Goal: Information Seeking & Learning: Learn about a topic

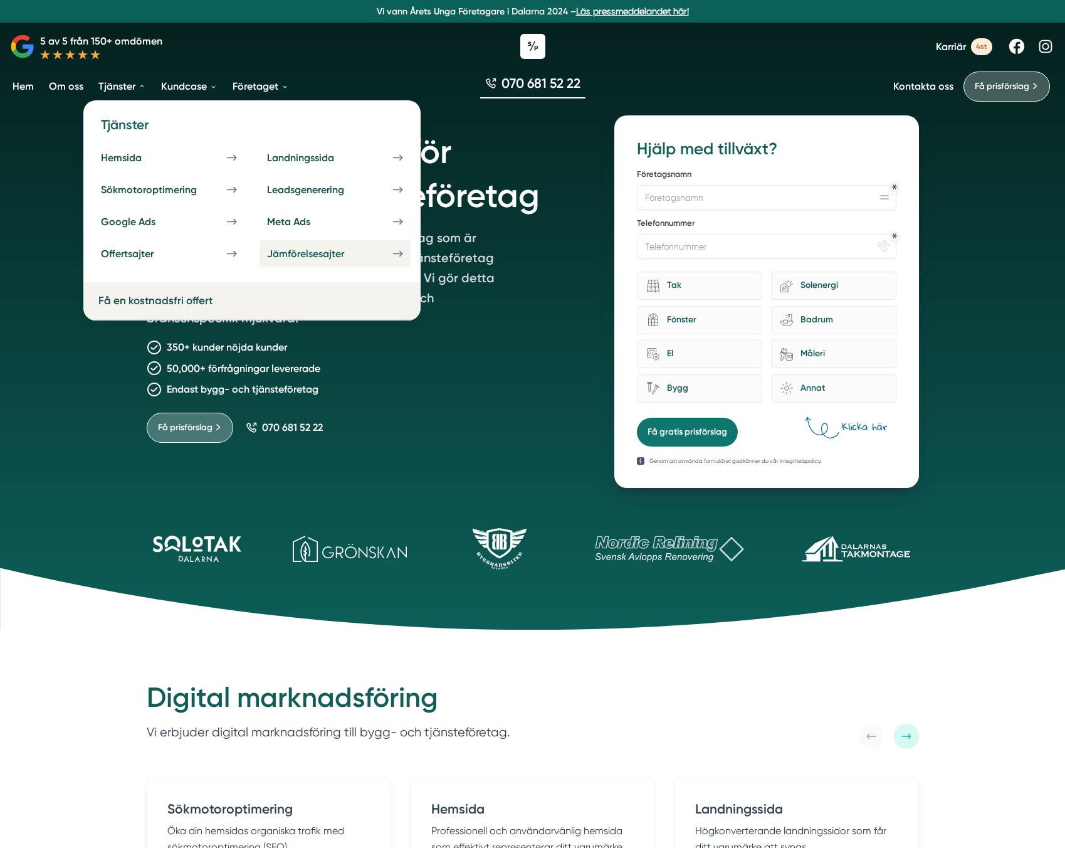
click at [314, 260] on link "Jämförelsesajter" at bounding box center [335, 253] width 151 height 27
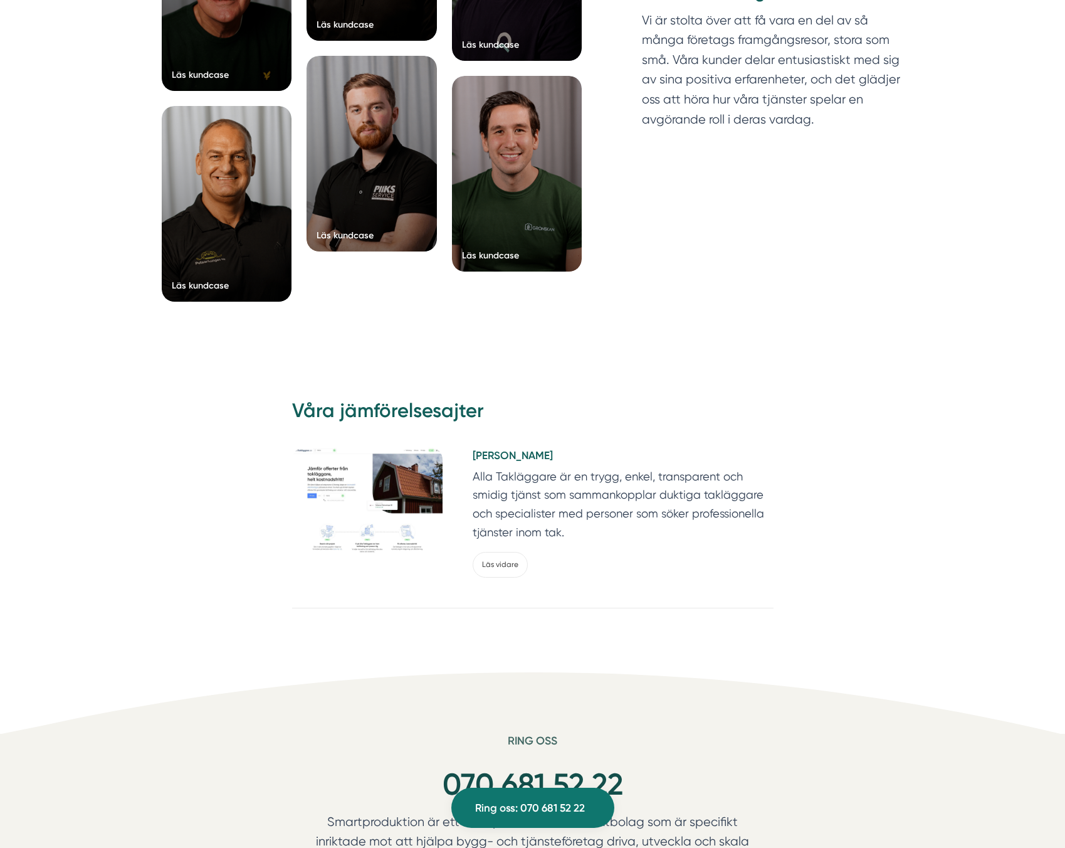
scroll to position [2149, 0]
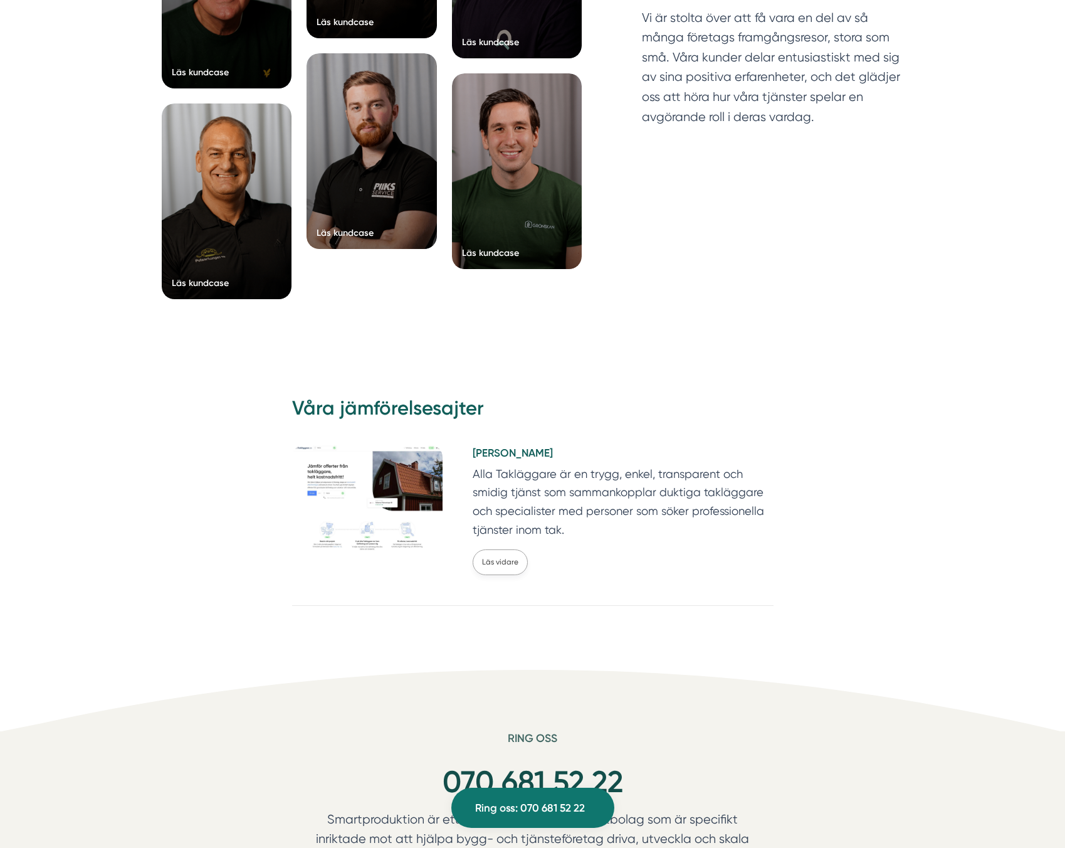
click at [481, 557] on link "Läs vidare" at bounding box center [500, 562] width 55 height 26
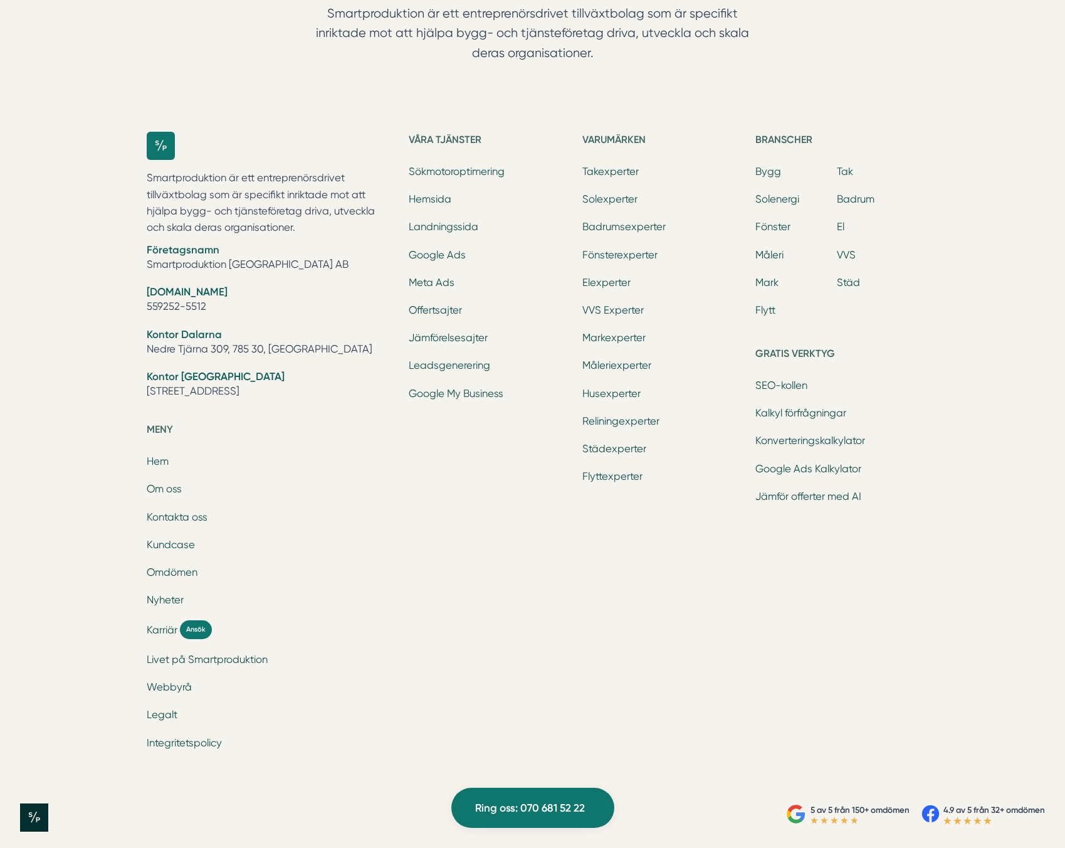
scroll to position [1602, 0]
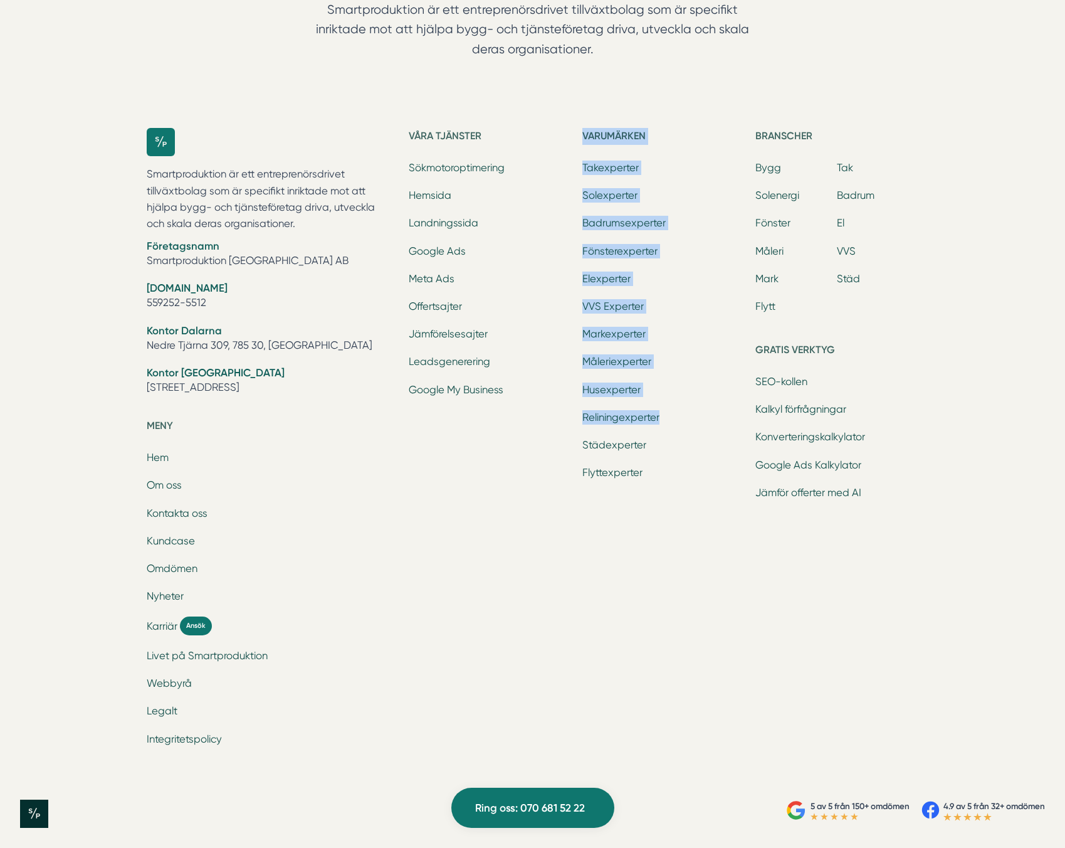
drag, startPoint x: 674, startPoint y: 418, endPoint x: 547, endPoint y: 402, distance: 127.6
click at [547, 402] on div "Våra tjänster Sökmotoroptimering Hemsida Landningssida Google Ads Meta Ads Offe…" at bounding box center [664, 443] width 510 height 631
click at [543, 428] on div "Våra tjänster Sökmotoroptimering Hemsida Landningssida Google Ads Meta Ads Offe…" at bounding box center [490, 443] width 163 height 631
drag, startPoint x: 663, startPoint y: 419, endPoint x: 555, endPoint y: 417, distance: 108.5
click at [555, 417] on div "Våra tjänster Sökmotoroptimering Hemsida Landningssida Google Ads Meta Ads Offe…" at bounding box center [664, 443] width 510 height 631
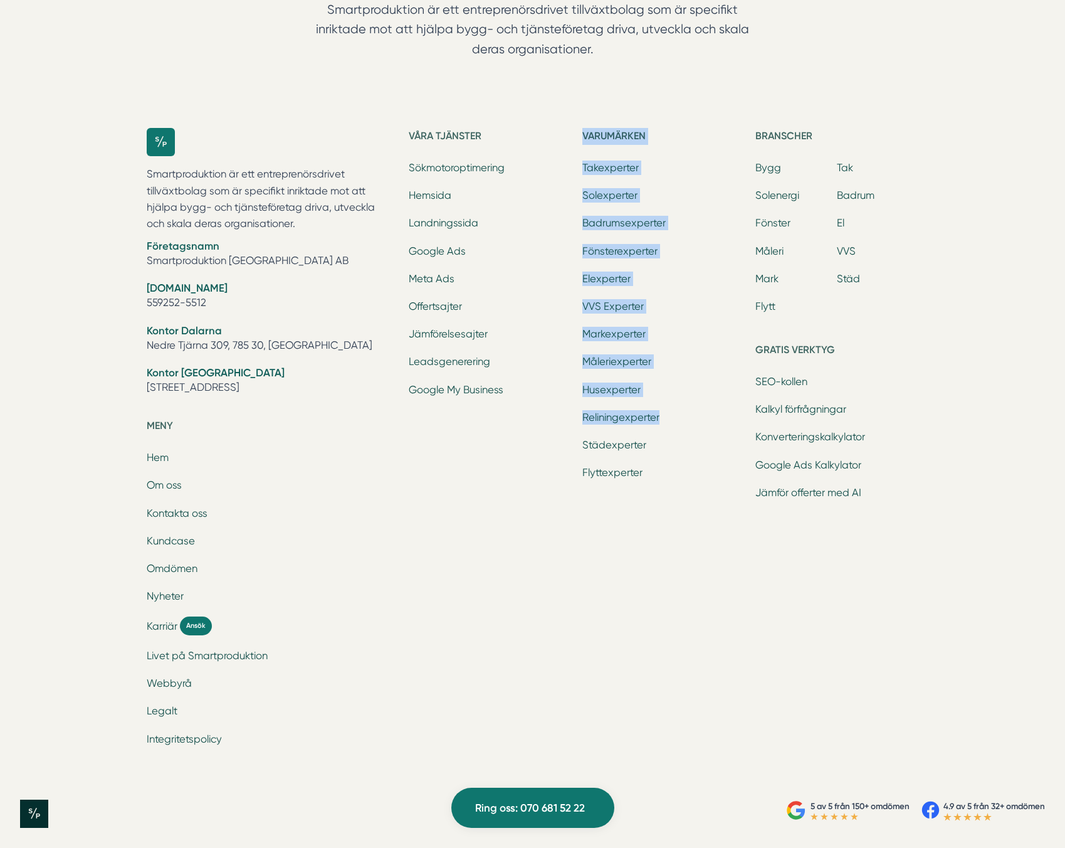
click at [555, 417] on div "Våra tjänster Sökmotoroptimering Hemsida Landningssida Google Ads Meta Ads Offe…" at bounding box center [490, 443] width 163 height 631
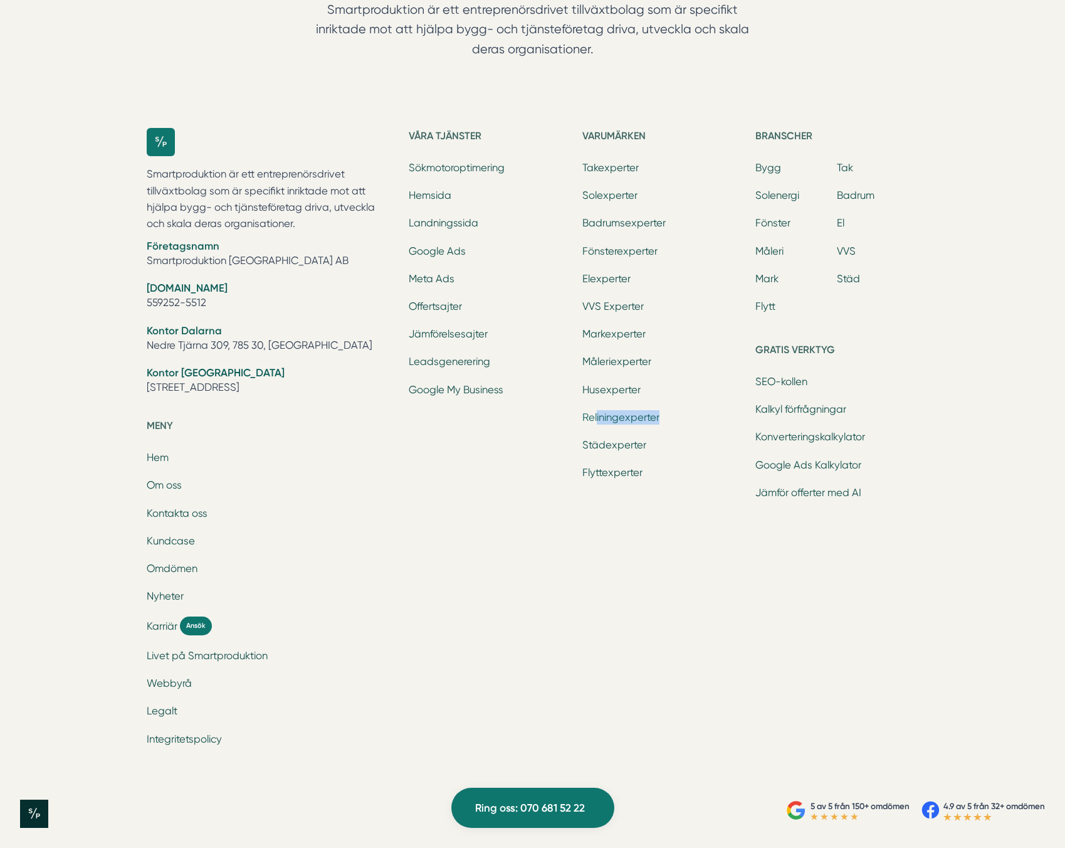
drag, startPoint x: 653, startPoint y: 416, endPoint x: 596, endPoint y: 416, distance: 57.0
click at [596, 416] on li "Reliningexperter" at bounding box center [663, 419] width 163 height 18
click at [533, 428] on div "Våra tjänster Sökmotoroptimering Hemsida Landningssida Google Ads Meta Ads Offe…" at bounding box center [490, 443] width 163 height 631
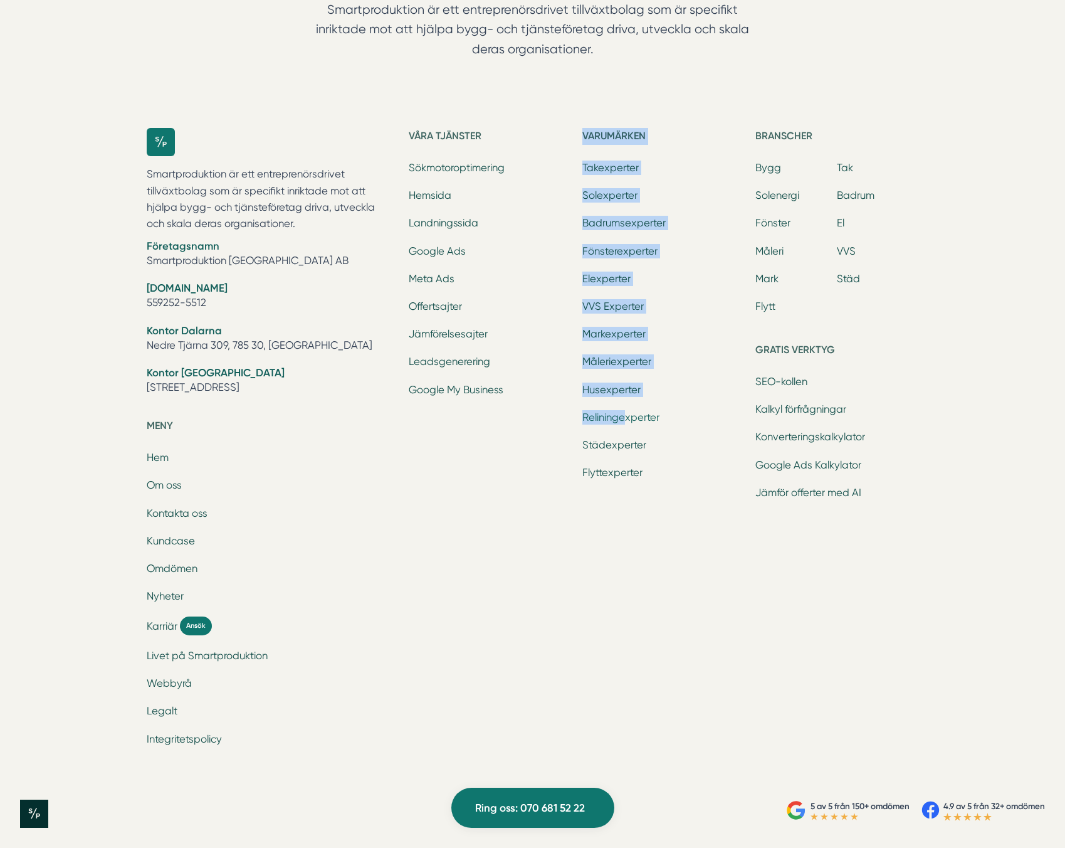
drag, startPoint x: 575, startPoint y: 420, endPoint x: 623, endPoint y: 413, distance: 48.8
click at [623, 413] on div "Våra tjänster Sökmotoroptimering Hemsida Landningssida Google Ads Meta Ads Offe…" at bounding box center [664, 443] width 510 height 631
click at [676, 380] on ul "Takexperter Solexperter Badrumsexperter Fönsterexperter Elexperter VVS Experter…" at bounding box center [663, 321] width 163 height 322
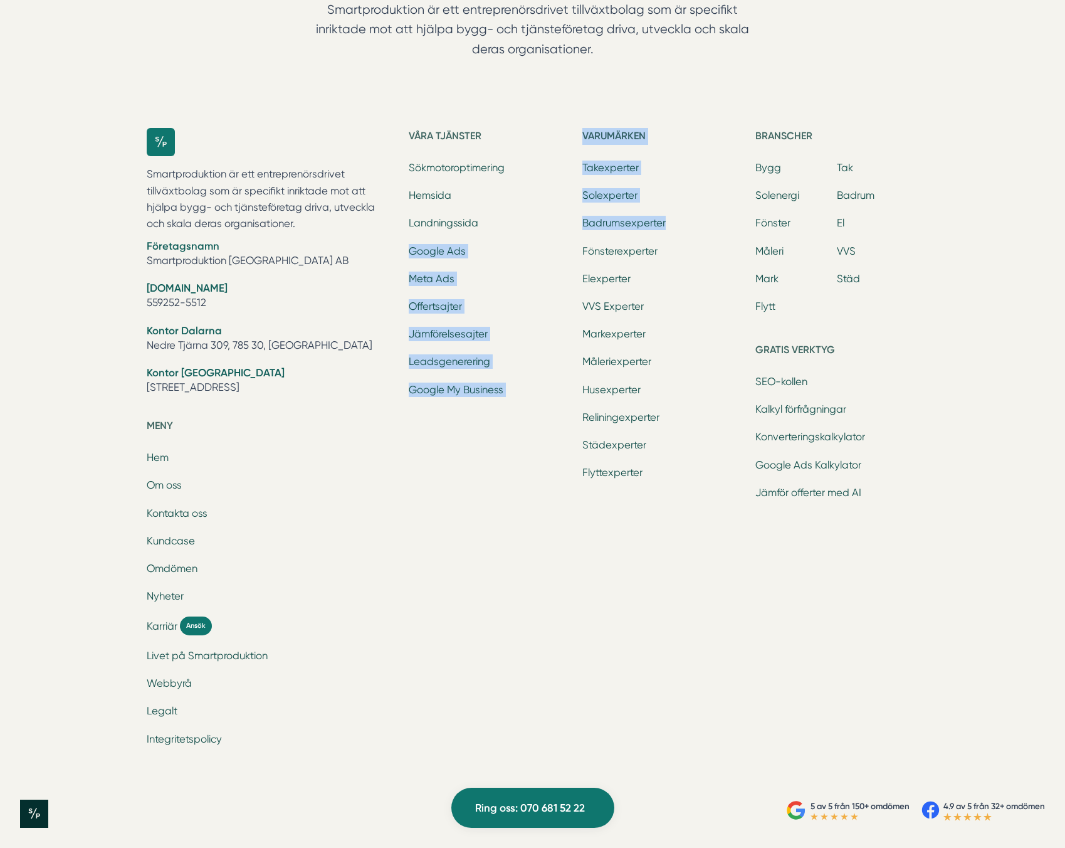
drag, startPoint x: 675, startPoint y: 224, endPoint x: 529, endPoint y: 220, distance: 146.1
click at [529, 220] on div "Våra tjänster Sökmotoroptimering Hemsida Landningssida Google Ads Meta Ads Offe…" at bounding box center [664, 443] width 510 height 631
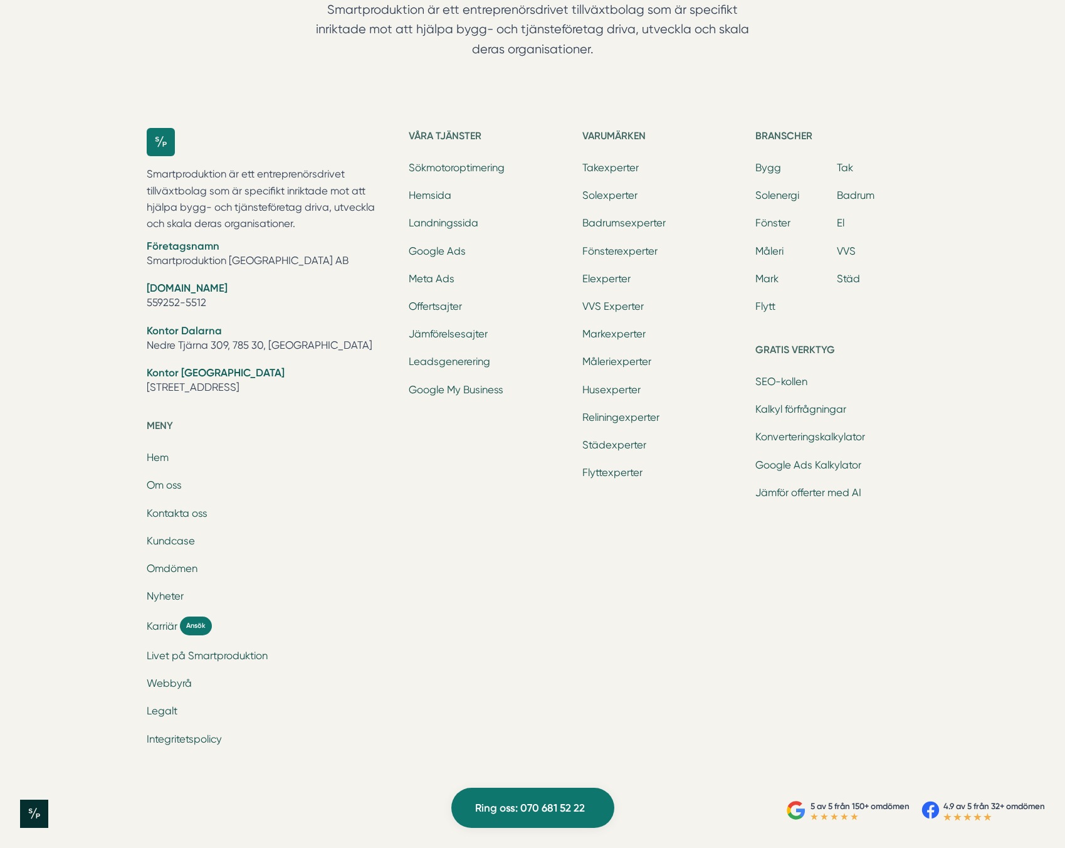
click at [648, 290] on ul "Takexperter Solexperter Badrumsexperter Fönsterexperter Elexperter VVS Experter…" at bounding box center [663, 321] width 163 height 322
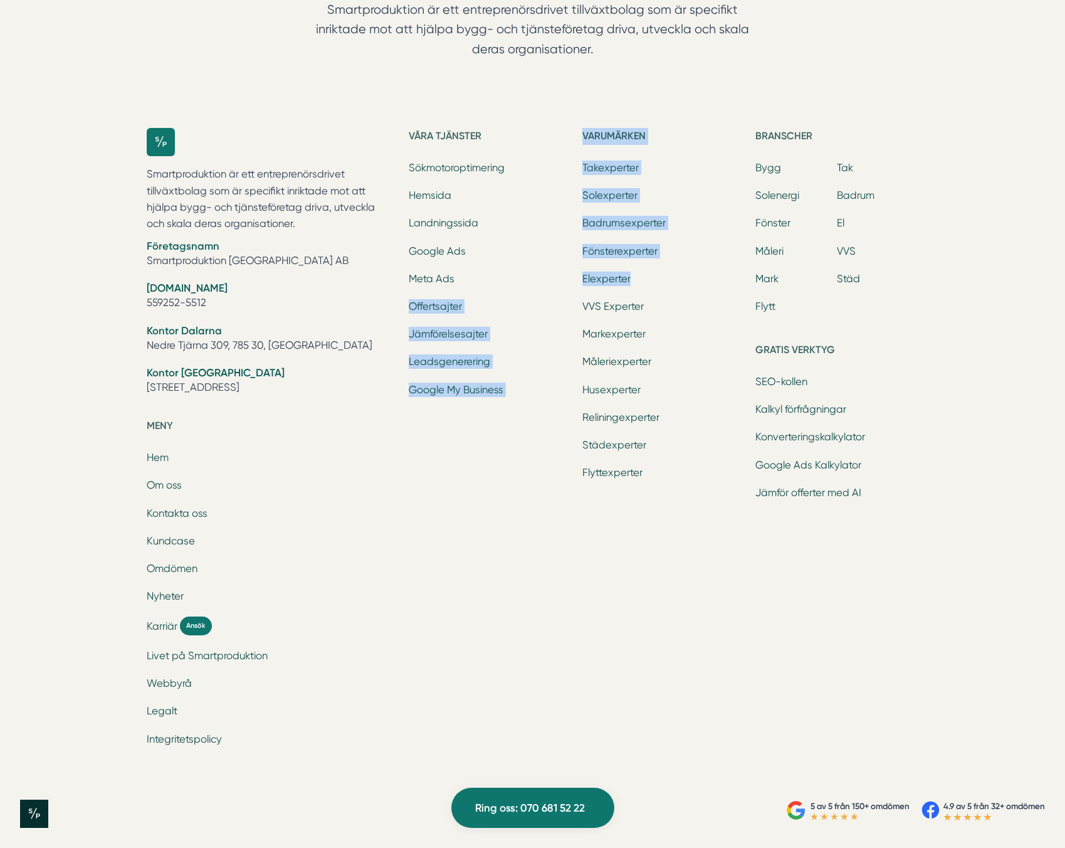
drag, startPoint x: 659, startPoint y: 276, endPoint x: 552, endPoint y: 275, distance: 107.8
click at [552, 275] on div "Våra tjänster Sökmotoroptimering Hemsida Landningssida Google Ads Meta Ads Offe…" at bounding box center [664, 443] width 510 height 631
click at [672, 280] on li "Elexperter" at bounding box center [663, 280] width 163 height 18
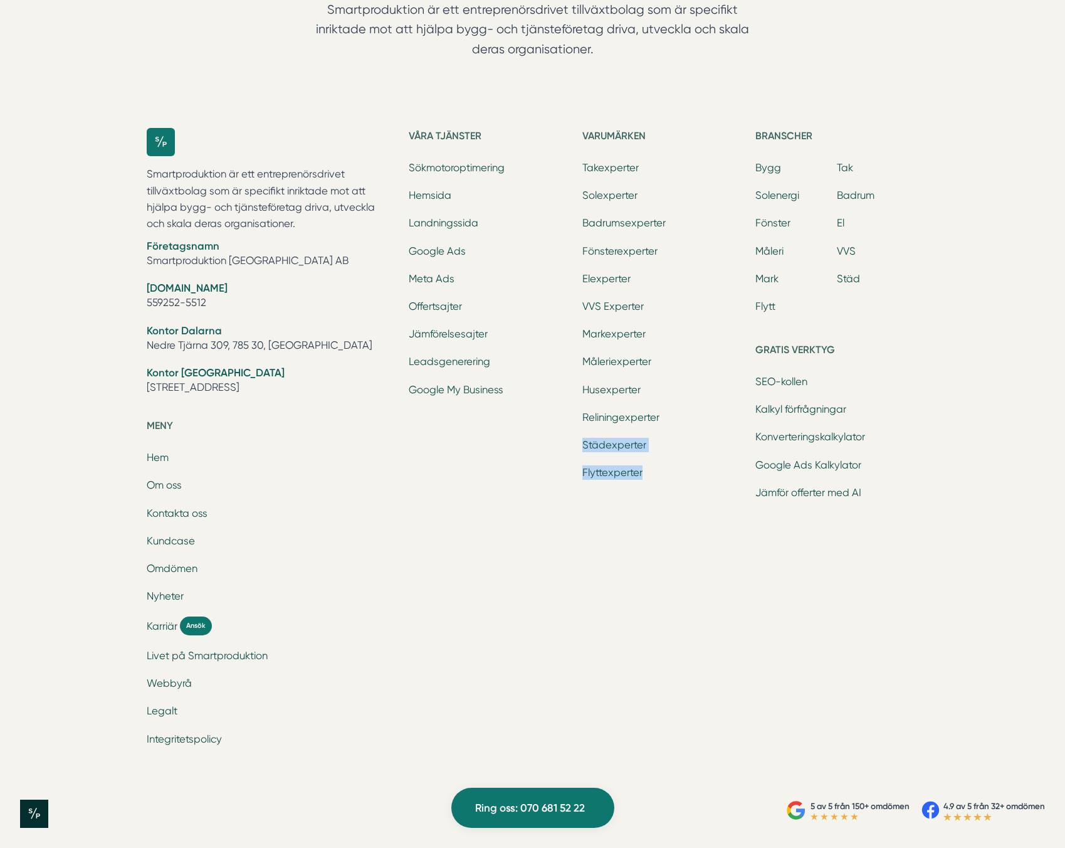
drag, startPoint x: 677, startPoint y: 480, endPoint x: 581, endPoint y: 428, distance: 109.1
click at [582, 428] on ul "Takexperter Solexperter Badrumsexperter Fönsterexperter Elexperter VVS Experter…" at bounding box center [663, 321] width 163 height 322
click at [547, 498] on div "Våra tjänster Sökmotoroptimering Hemsida Landningssida Google Ads Meta Ads Offe…" at bounding box center [490, 443] width 163 height 631
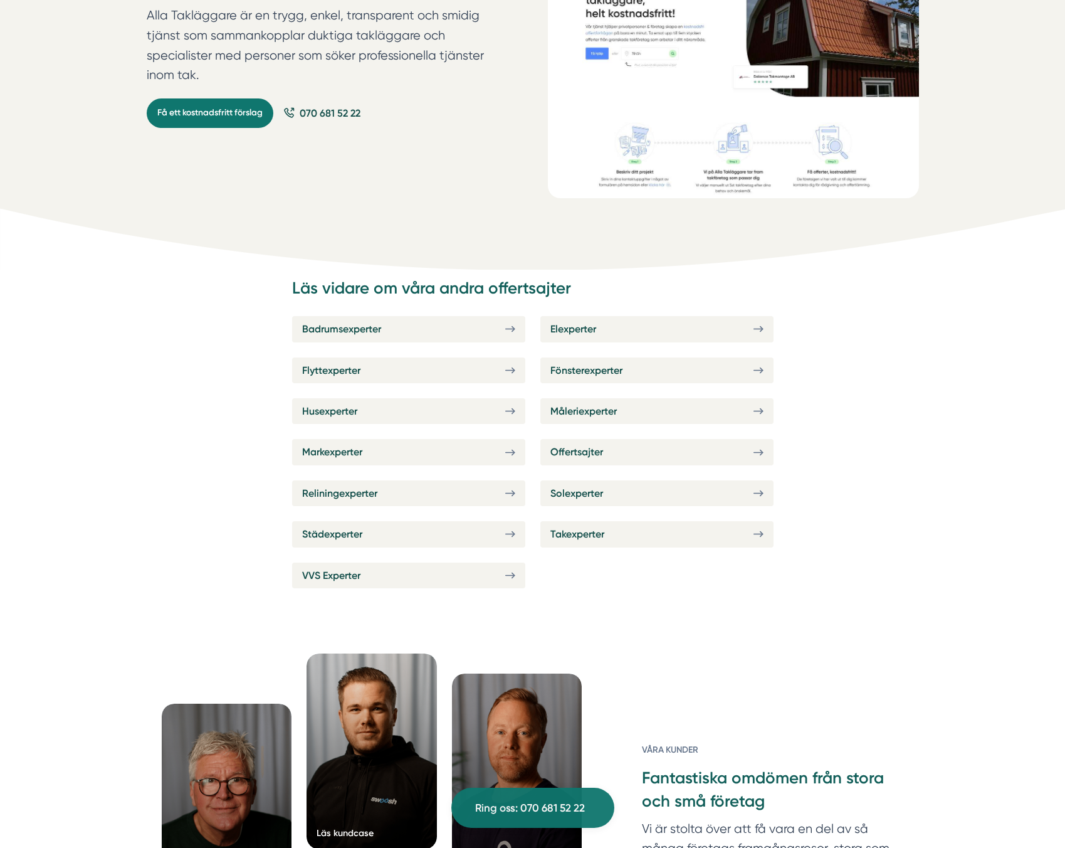
scroll to position [0, 0]
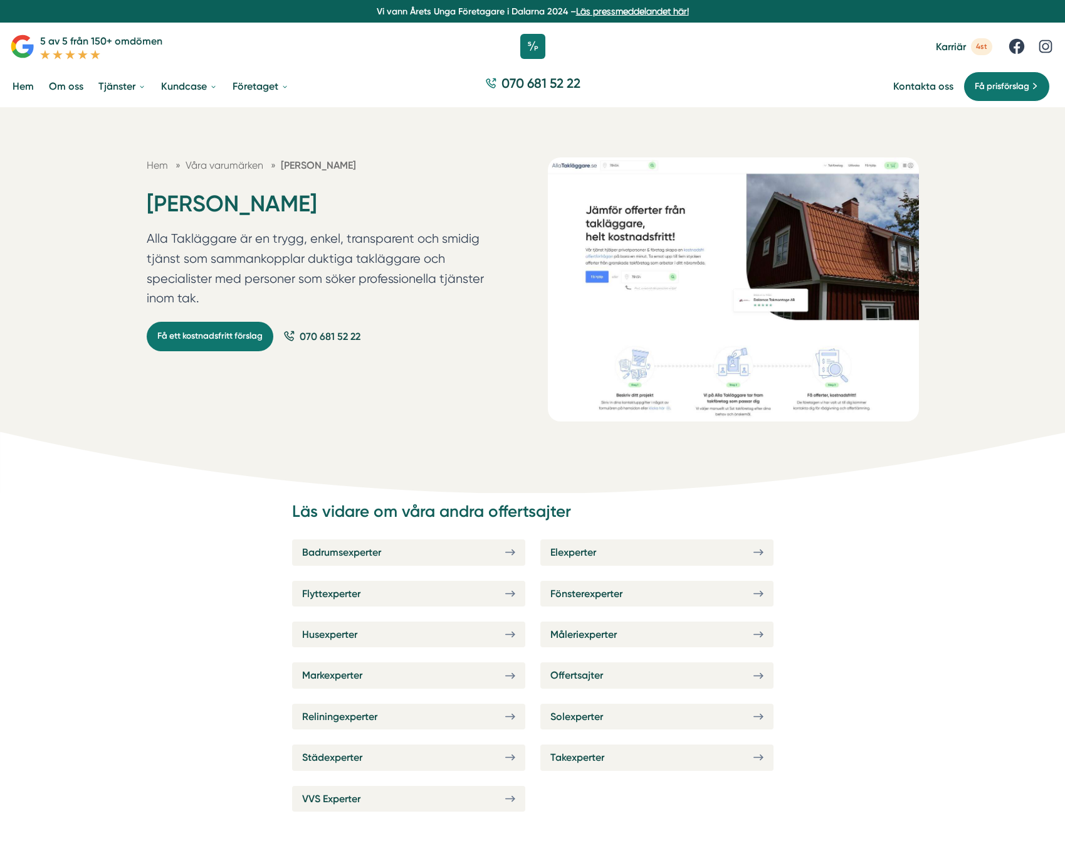
click at [975, 243] on div "Hem » Våra varumärken » Alla [GEOGRAPHIC_DATA] Alla [GEOGRAPHIC_DATA] Alla Takl…" at bounding box center [532, 300] width 1065 height 386
click at [184, 471] on div "Hem » Våra varumärken » Alla [GEOGRAPHIC_DATA] Alla [GEOGRAPHIC_DATA] Alla Takl…" at bounding box center [533, 314] width 772 height 314
drag, startPoint x: 201, startPoint y: 299, endPoint x: 115, endPoint y: 171, distance: 154.6
click at [115, 171] on div "Hem » Våra varumärken » Alla [GEOGRAPHIC_DATA] Alla [GEOGRAPHIC_DATA] Alla Takl…" at bounding box center [532, 300] width 1065 height 386
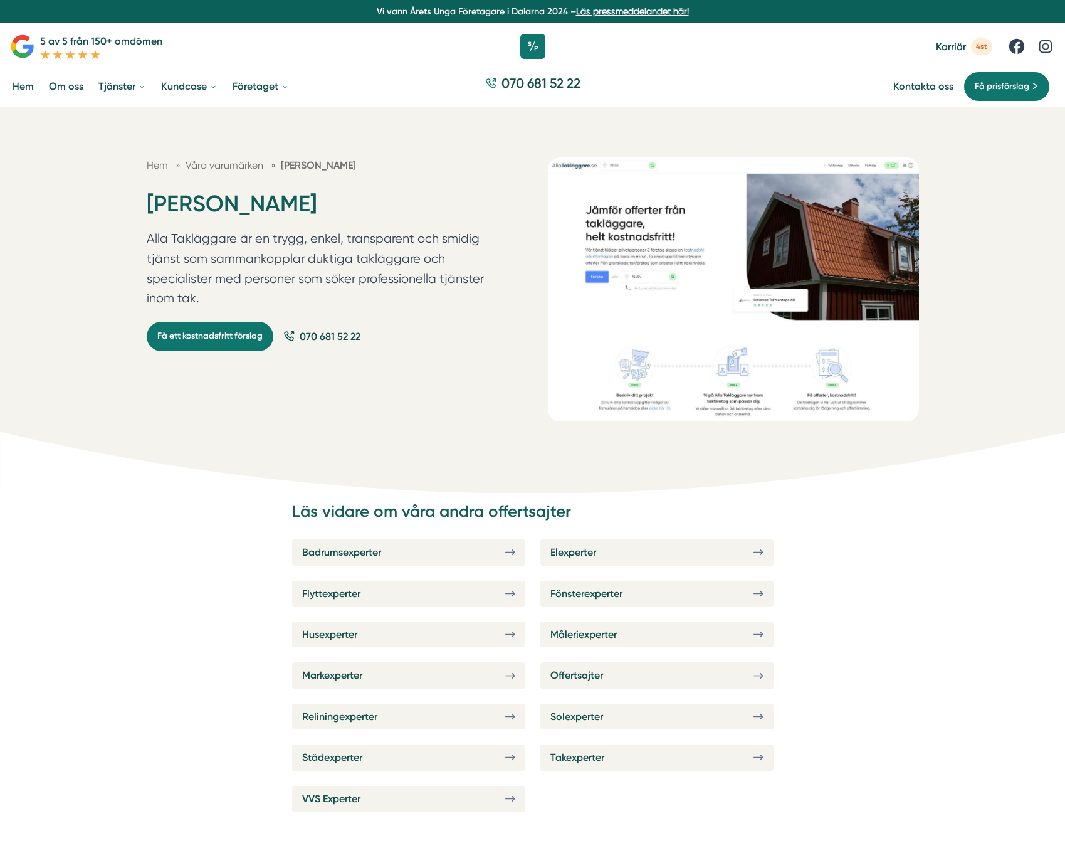
drag, startPoint x: 121, startPoint y: 149, endPoint x: 436, endPoint y: 312, distance: 354.9
click at [436, 312] on div "Hem » Våra varumärken » Alla [GEOGRAPHIC_DATA] Alla [GEOGRAPHIC_DATA] Alla Takl…" at bounding box center [532, 300] width 1065 height 386
click at [436, 312] on p "Alla Takläggare är en trygg, enkel, transparent och smidig tjänst som sammankop…" at bounding box center [317, 271] width 341 height 85
drag, startPoint x: 390, startPoint y: 340, endPoint x: 28, endPoint y: 187, distance: 392.7
click at [28, 187] on div "Hem » Våra varumärken » Alla [GEOGRAPHIC_DATA] Alla [GEOGRAPHIC_DATA] Alla Takl…" at bounding box center [532, 300] width 1065 height 386
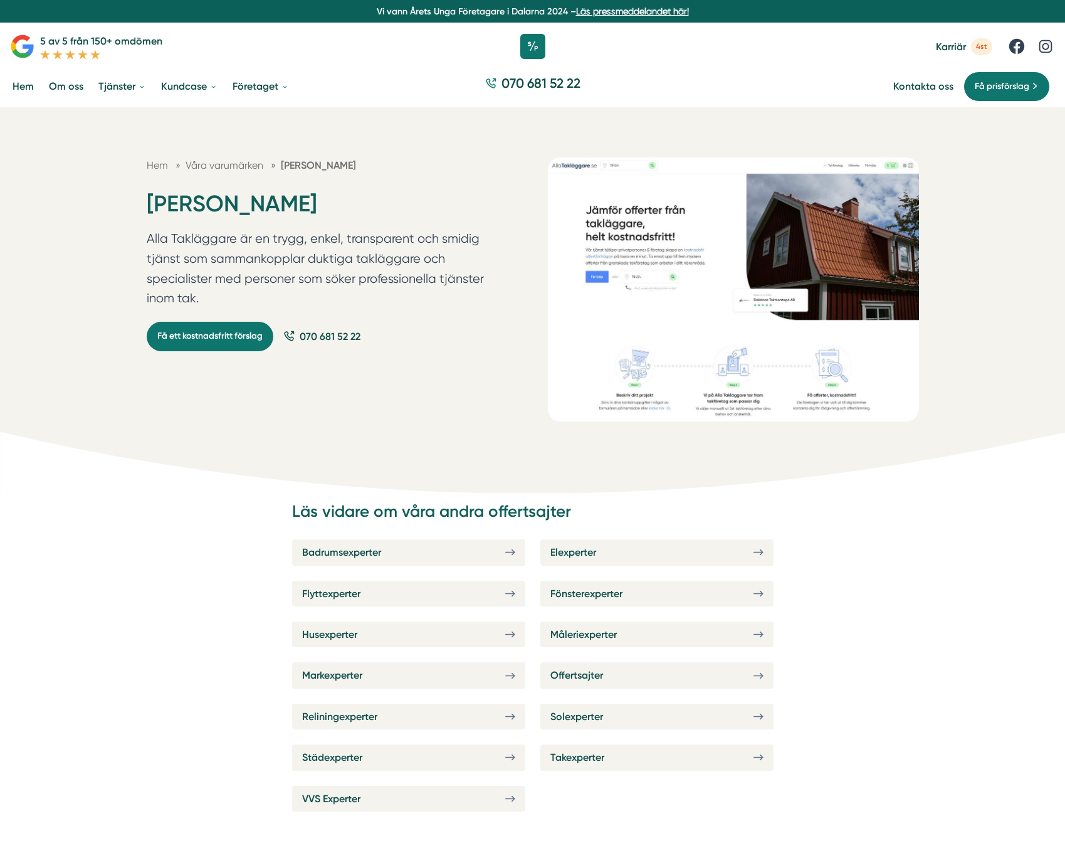
click at [28, 187] on div "Hem » Våra varumärken » Alla [GEOGRAPHIC_DATA] Alla [GEOGRAPHIC_DATA] Alla Takl…" at bounding box center [532, 300] width 1065 height 386
